Goal: Use online tool/utility: Utilize a website feature to perform a specific function

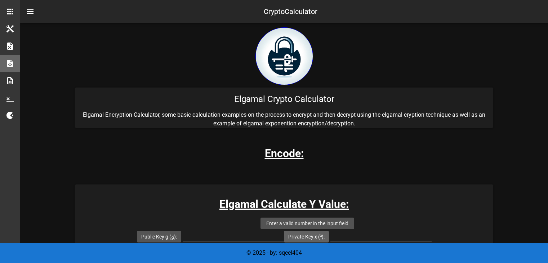
scroll to position [111, 0]
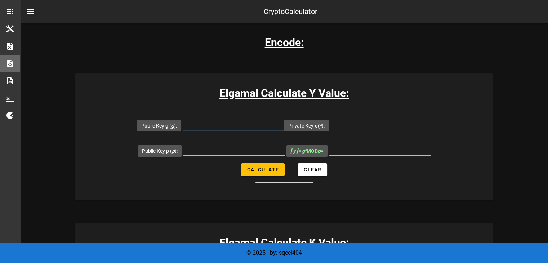
click at [211, 124] on input "Public Key g ( g ):" at bounding box center [233, 125] width 101 height 12
paste input "2784687438861268863"
type input "2784687438861268863"
click at [214, 149] on input "Public Key p ( p ):" at bounding box center [234, 150] width 101 height 12
paste input "14912432766367177751"
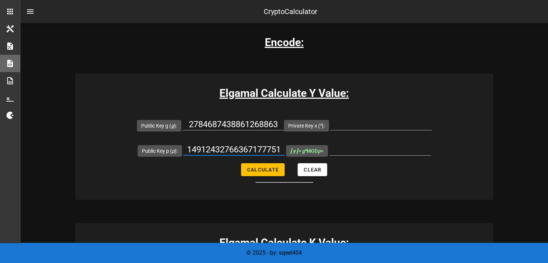
scroll to position [0, 3]
type input "14912432766367177751"
click at [264, 168] on span "Calculate" at bounding box center [263, 170] width 32 height 6
type input "All fields are required"
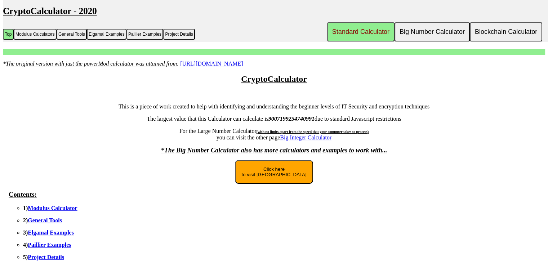
click at [280, 177] on button "Click here to visit New Site" at bounding box center [274, 172] width 78 height 24
